Goal: Information Seeking & Learning: Learn about a topic

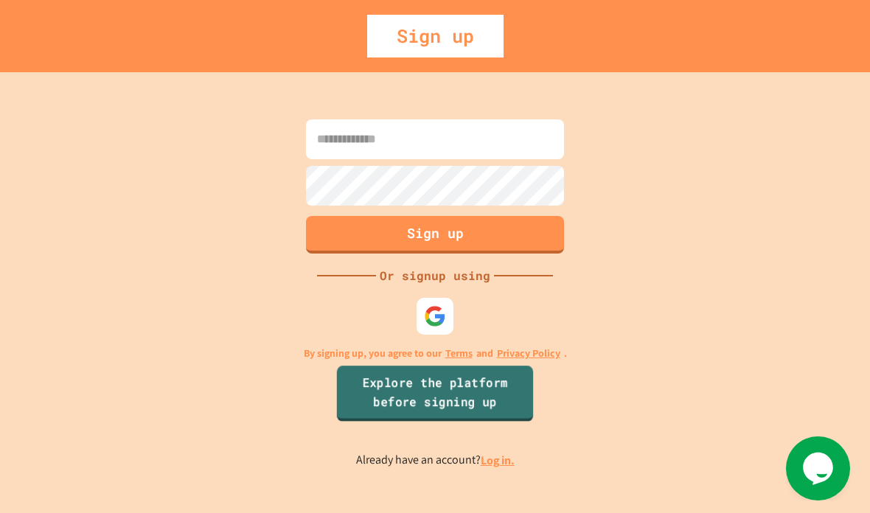
click at [450, 419] on link "Explore the platform before signing up" at bounding box center [435, 394] width 196 height 56
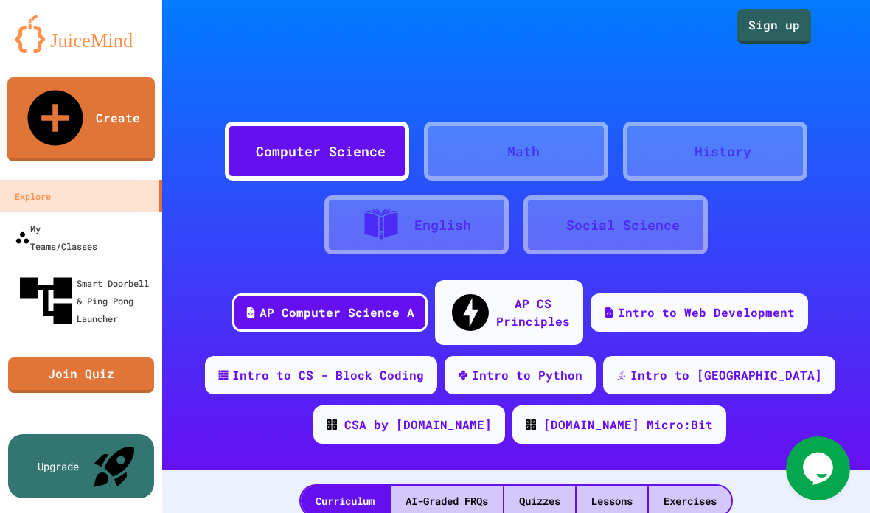
click at [327, 183] on div "Computer Science Math History English Social Science" at bounding box center [515, 180] width 663 height 155
click at [328, 137] on div "Computer Science" at bounding box center [317, 151] width 184 height 59
click at [328, 136] on div "Computer Science" at bounding box center [317, 151] width 184 height 59
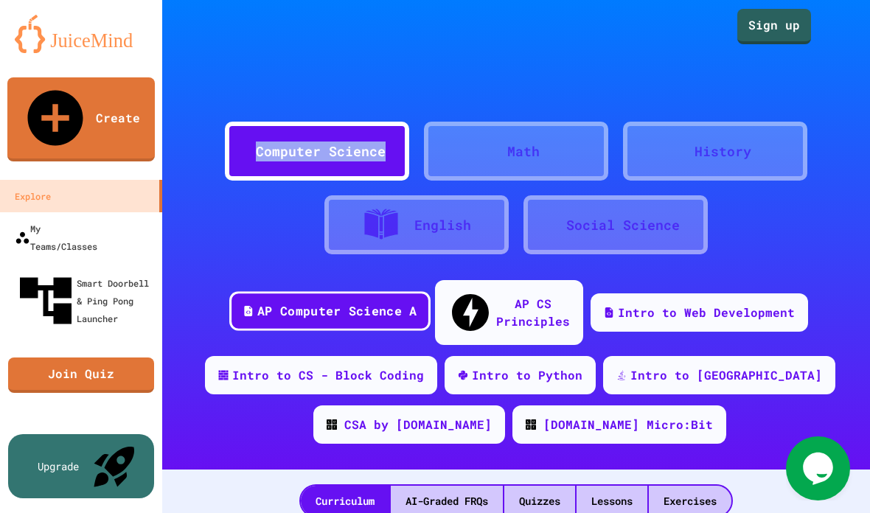
click at [302, 318] on div "AP Computer Science A AP CS Principles Intro to Web Development Intro to CS - B…" at bounding box center [516, 367] width 708 height 175
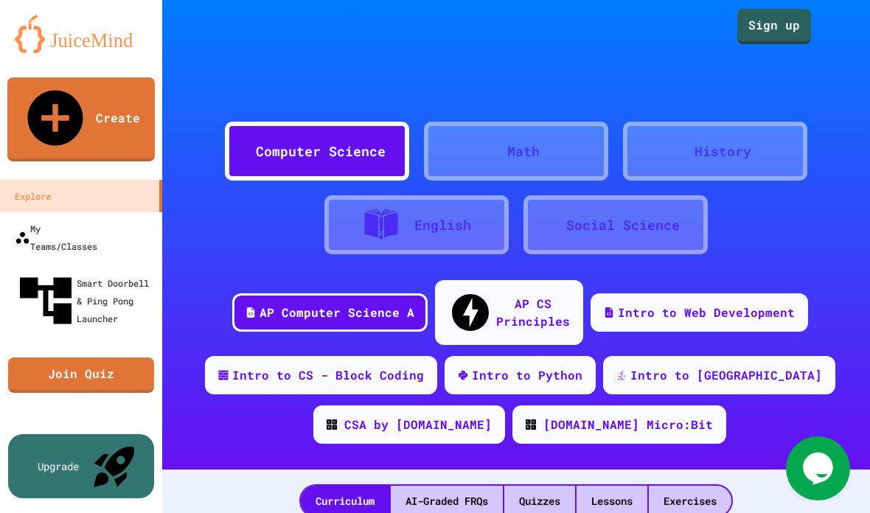
click at [302, 318] on div "AP Computer Science A AP CS Principles Intro to Web Development Intro to CS - B…" at bounding box center [516, 367] width 708 height 175
click at [345, 312] on div "AP Computer Science A" at bounding box center [329, 311] width 201 height 40
click at [345, 313] on div "AP Computer Science A" at bounding box center [329, 311] width 201 height 40
click at [535, 486] on div "Quizzes" at bounding box center [539, 501] width 71 height 30
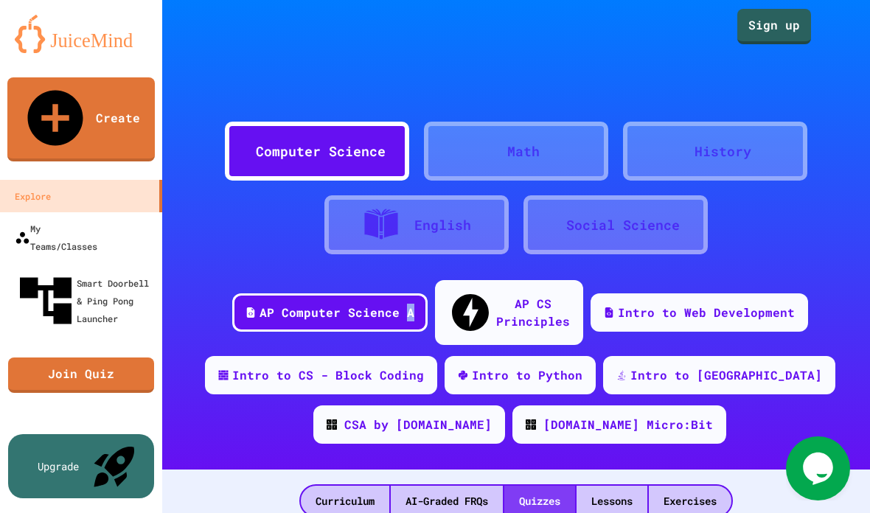
click at [535, 486] on div "Quizzes" at bounding box center [539, 501] width 71 height 30
